Goal: Browse casually: Explore the website without a specific task or goal

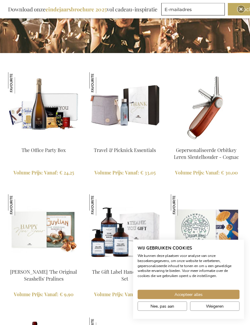
scroll to position [447, 0]
click at [228, 151] on link "Gepersonaliseerde Orbitkey Leren Sleutelhouder - Cognac" at bounding box center [206, 153] width 65 height 13
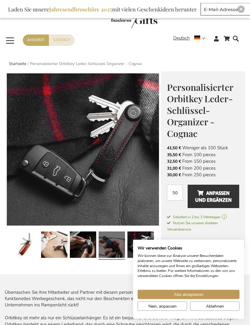
scroll to position [15, 0]
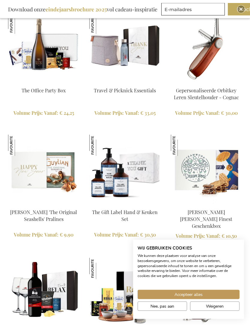
scroll to position [506, 0]
click at [154, 182] on img at bounding box center [124, 169] width 71 height 71
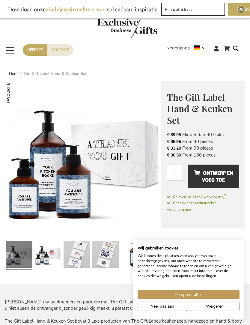
scroll to position [6, 0]
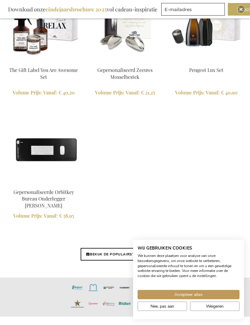
scroll to position [1503, 0]
